Goal: Information Seeking & Learning: Check status

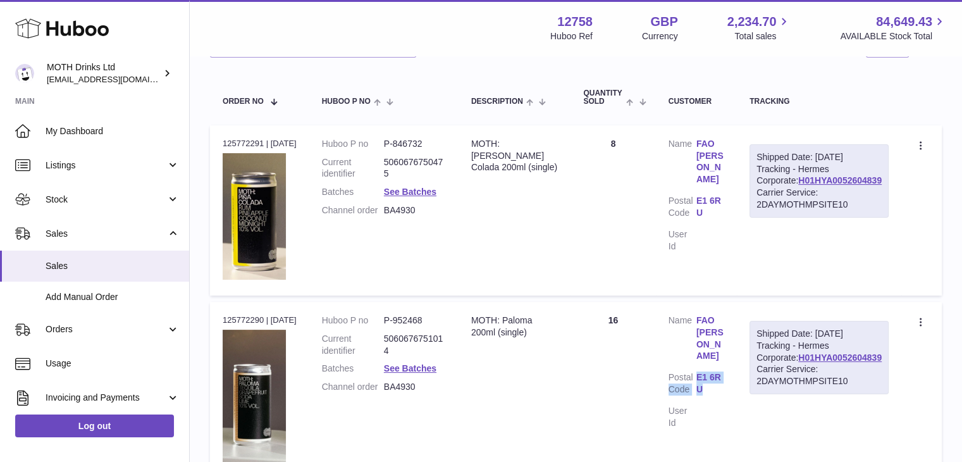
drag, startPoint x: 759, startPoint y: 363, endPoint x: 721, endPoint y: 364, distance: 37.3
click at [721, 364] on td "Customer Name FAO [PERSON_NAME] Postal Code E1 6RU User Id" at bounding box center [696, 394] width 81 height 184
click at [696, 371] on dt "Postal Code" at bounding box center [682, 384] width 28 height 27
drag, startPoint x: 721, startPoint y: 364, endPoint x: 763, endPoint y: 368, distance: 42.0
click at [737, 368] on td "Customer Name FAO [PERSON_NAME] Postal Code E1 6RU User Id" at bounding box center [696, 394] width 81 height 184
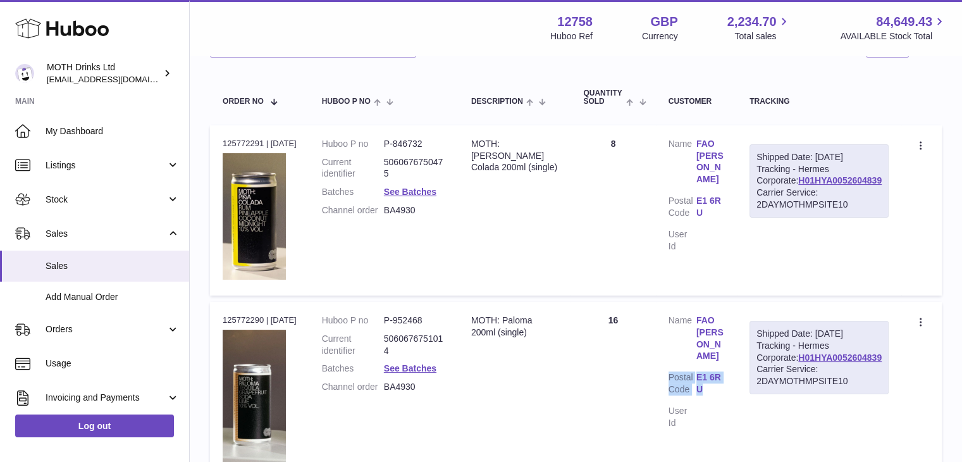
click at [737, 368] on td "Customer Name FAO [PERSON_NAME] Postal Code E1 6RU User Id" at bounding box center [696, 394] width 81 height 184
drag, startPoint x: 721, startPoint y: 365, endPoint x: 758, endPoint y: 364, distance: 36.7
click at [737, 364] on td "Customer Name FAO [PERSON_NAME] Postal Code E1 6RU User Id" at bounding box center [696, 394] width 81 height 184
drag, startPoint x: 721, startPoint y: 363, endPoint x: 758, endPoint y: 363, distance: 37.3
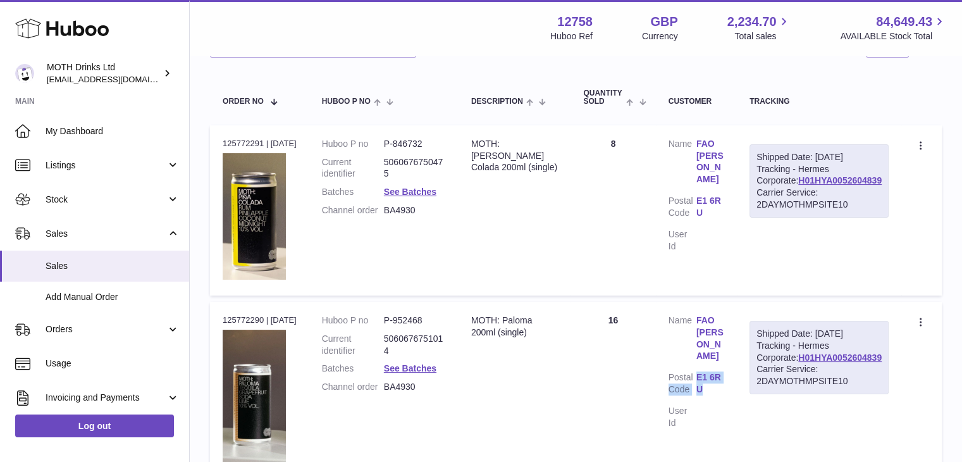
click at [737, 363] on td "Customer Name FAO [PERSON_NAME] Postal Code E1 6RU User Id" at bounding box center [696, 394] width 81 height 184
drag, startPoint x: 721, startPoint y: 364, endPoint x: 759, endPoint y: 365, distance: 38.6
click at [737, 365] on td "Customer Name FAO [PERSON_NAME] Postal Code E1 6RU User Id" at bounding box center [696, 394] width 81 height 184
copy dl "Code E1 6RU"
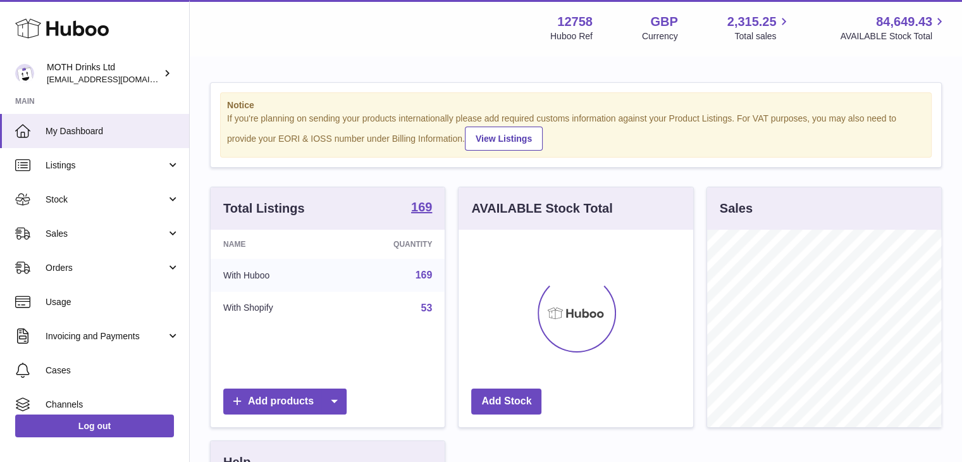
scroll to position [197, 235]
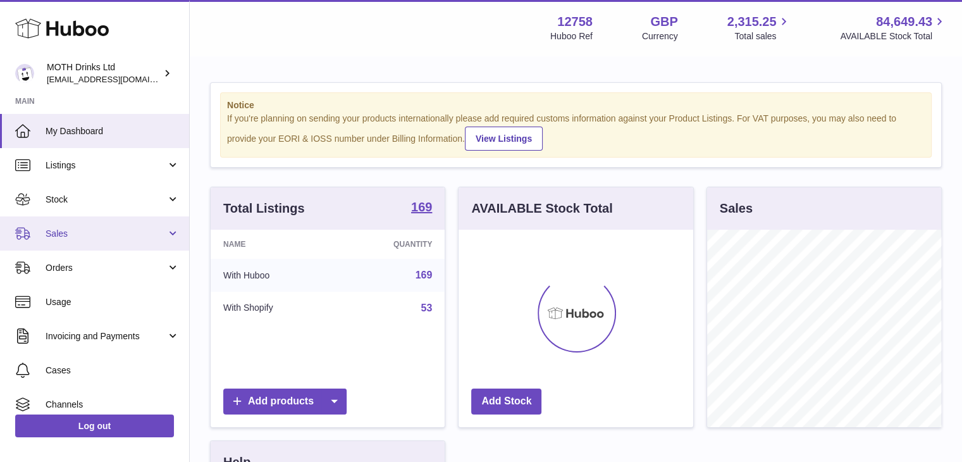
click at [106, 240] on link "Sales" at bounding box center [94, 233] width 189 height 34
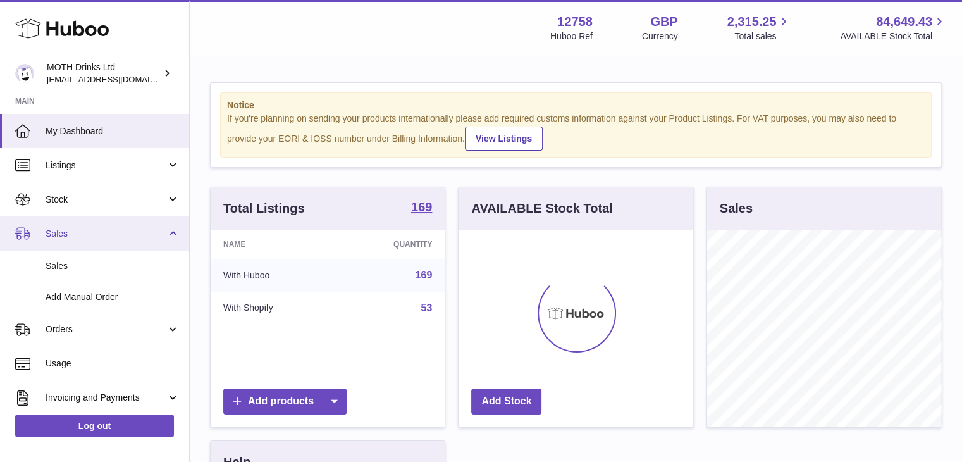
click at [106, 240] on link "Sales" at bounding box center [94, 233] width 189 height 34
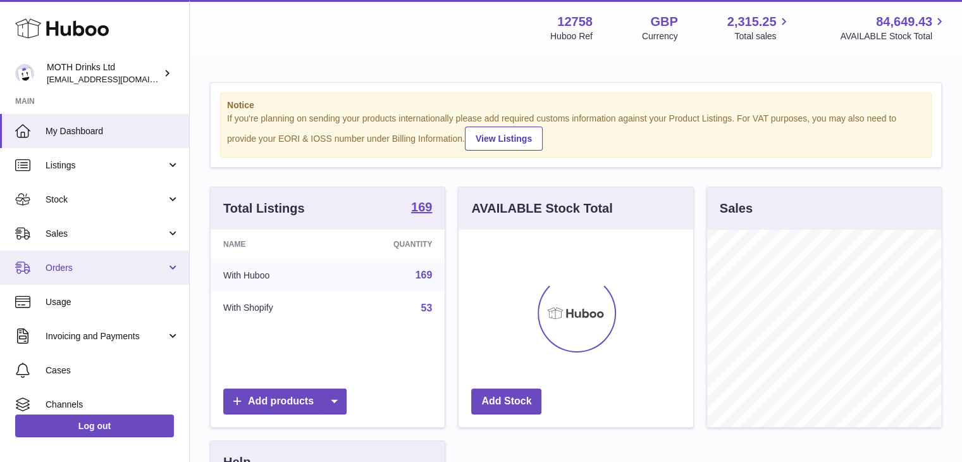
click at [90, 267] on span "Orders" at bounding box center [106, 268] width 121 height 12
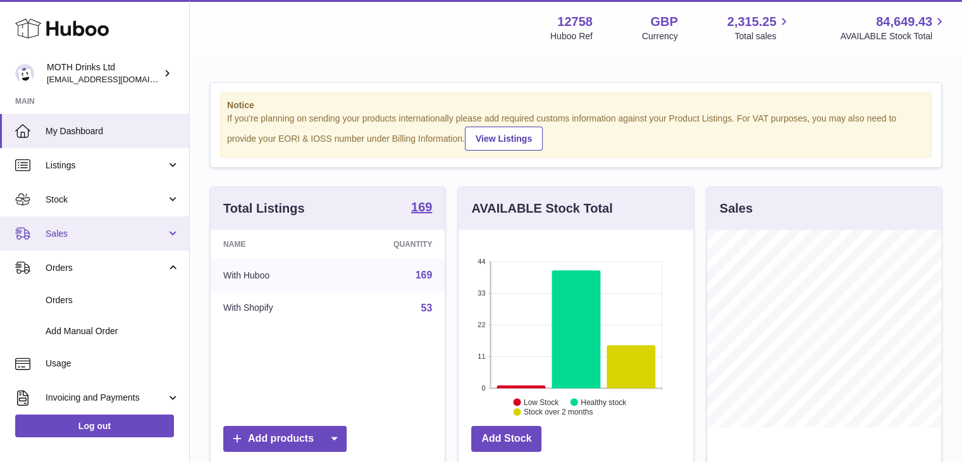
click at [96, 228] on span "Sales" at bounding box center [106, 234] width 121 height 12
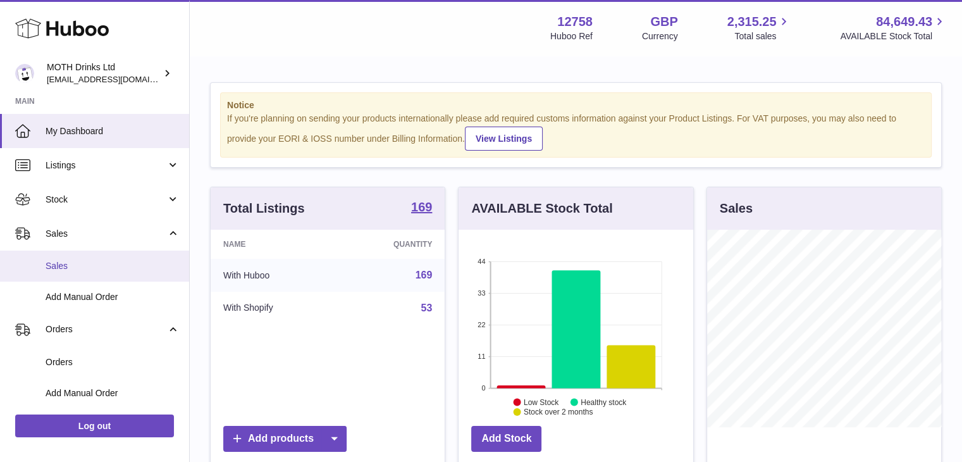
click at [86, 272] on link "Sales" at bounding box center [94, 265] width 189 height 31
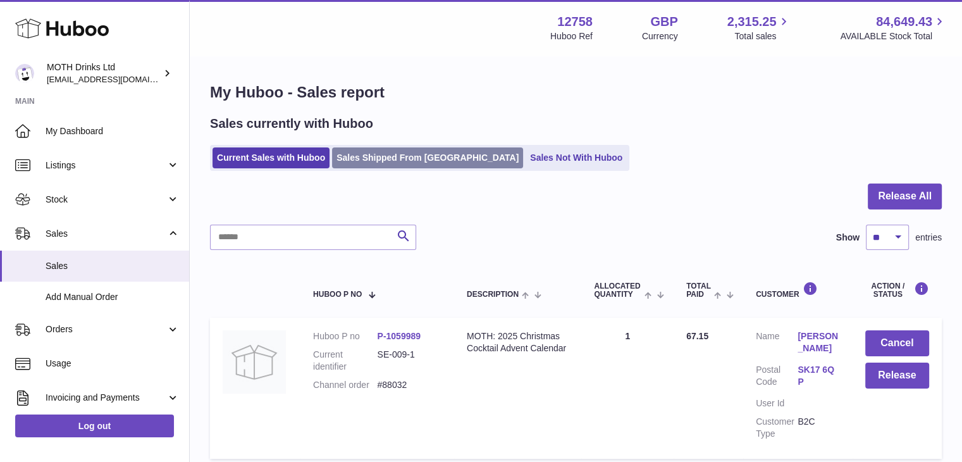
click at [369, 149] on link "Sales Shipped From [GEOGRAPHIC_DATA]" at bounding box center [427, 157] width 191 height 21
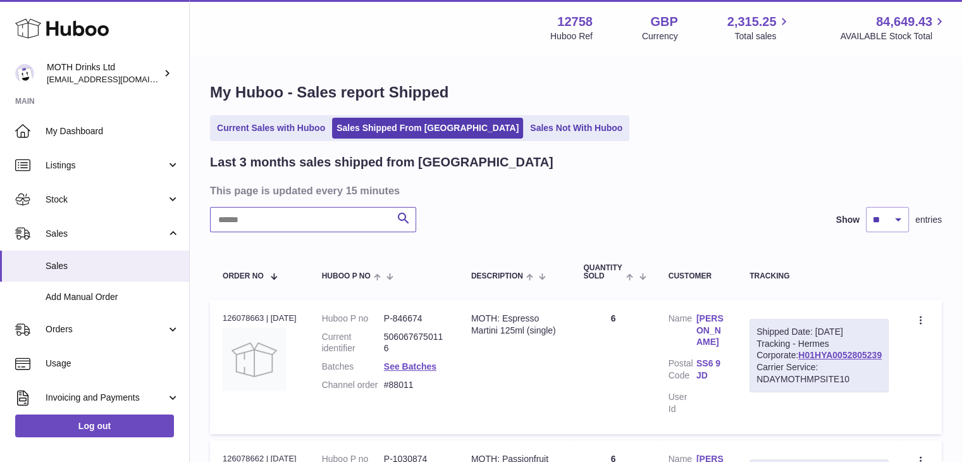
click at [346, 218] on input "text" at bounding box center [313, 219] width 206 height 25
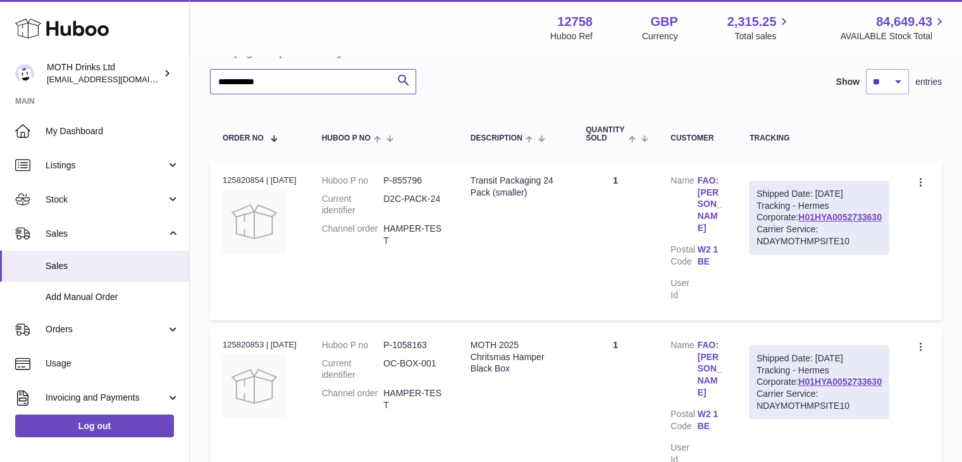
scroll to position [154, 0]
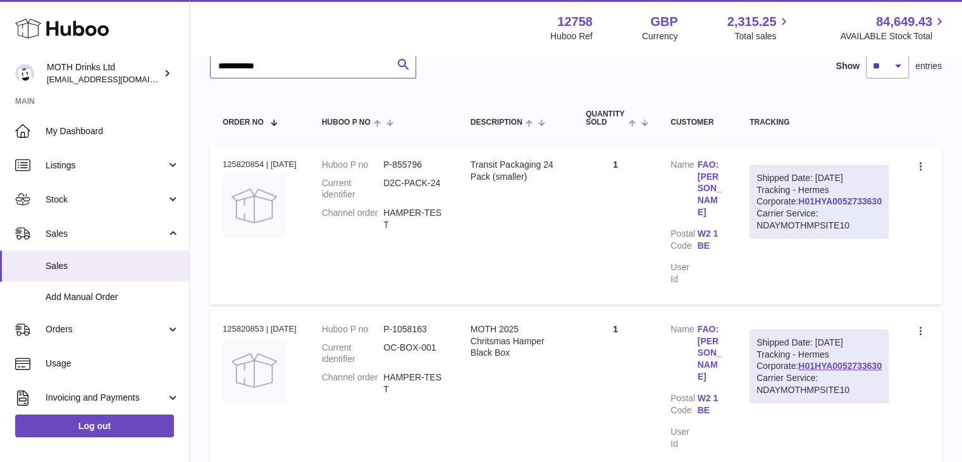
type input "**********"
click at [811, 206] on link "H01HYA0052733630" at bounding box center [839, 201] width 83 height 10
